Goal: Task Accomplishment & Management: Complete application form

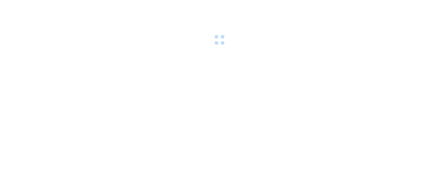
click at [148, 7] on div at bounding box center [219, 23] width 439 height 47
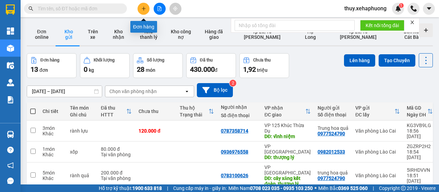
click at [140, 8] on button at bounding box center [144, 9] width 12 height 12
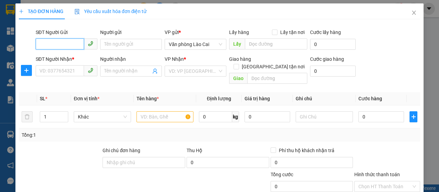
click at [62, 42] on input "SĐT Người Gửi" at bounding box center [60, 43] width 48 height 11
type input "0973357964"
click at [62, 57] on div "0973357964" at bounding box center [65, 58] width 53 height 8
type input "0356683282"
type input "vĩnh niệm"
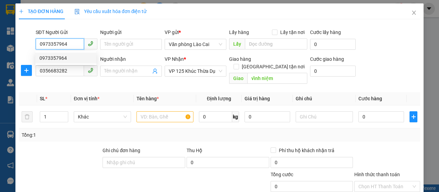
type input "100.000"
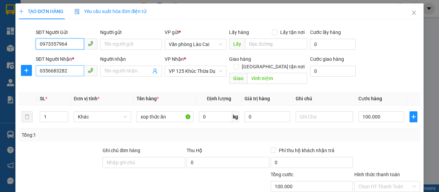
type input "0973357964"
click at [71, 74] on input "0356683282" at bounding box center [60, 70] width 48 height 11
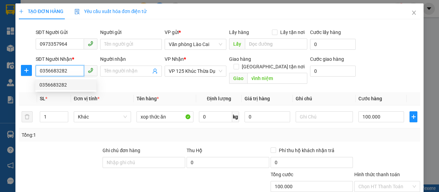
scroll to position [34, 0]
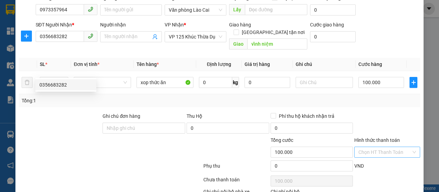
click at [387, 147] on input "Hình thức thanh toán" at bounding box center [385, 152] width 53 height 10
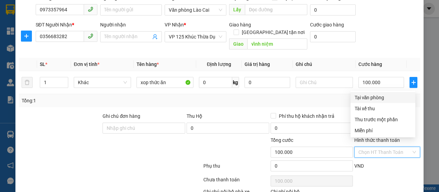
click at [371, 97] on div "Tại văn phòng" at bounding box center [383, 98] width 57 height 8
type input "0"
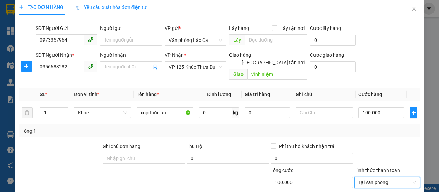
scroll to position [0, 0]
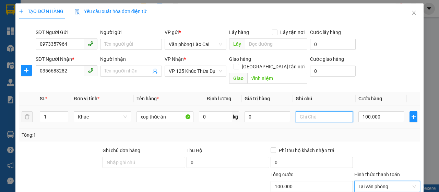
click at [307, 111] on input "text" at bounding box center [324, 116] width 57 height 11
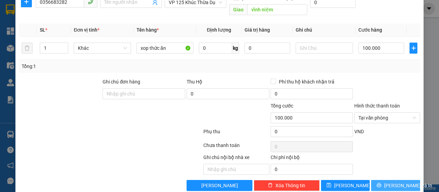
click at [371, 180] on button "Lưu và In" at bounding box center [395, 185] width 49 height 11
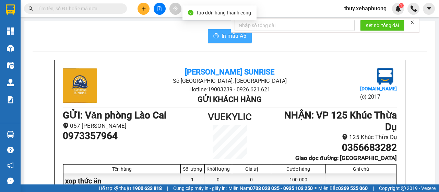
click at [225, 36] on span "In mẫu A5" at bounding box center [234, 36] width 25 height 9
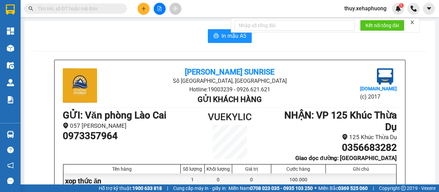
scroll to position [34, 0]
